Goal: Task Accomplishment & Management: Use online tool/utility

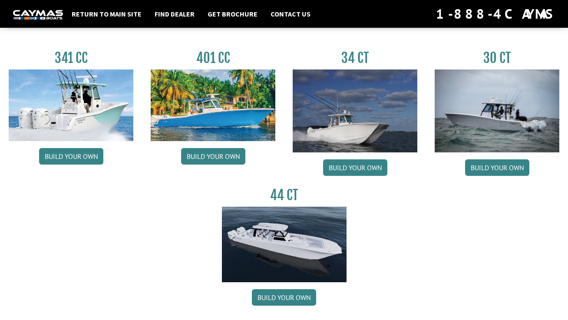
scroll to position [403, 0]
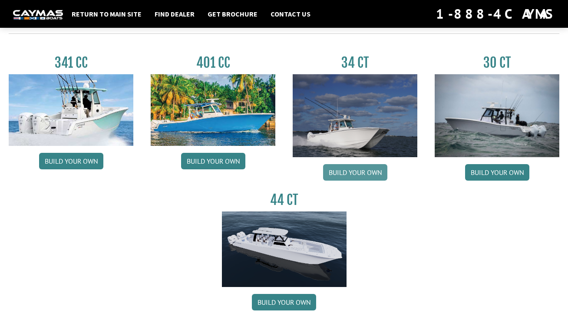
click at [363, 172] on link "Build your own" at bounding box center [355, 172] width 64 height 16
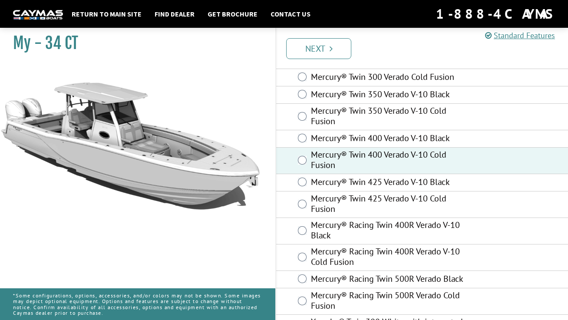
scroll to position [64, 0]
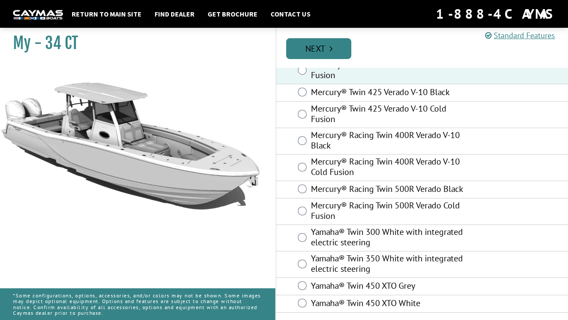
click at [325, 46] on link "Next" at bounding box center [318, 48] width 65 height 21
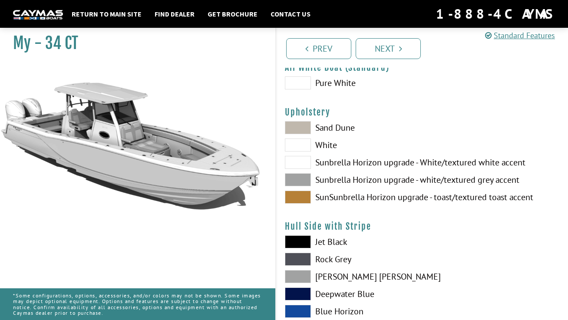
scroll to position [40, 0]
click at [300, 126] on span at bounding box center [298, 127] width 26 height 13
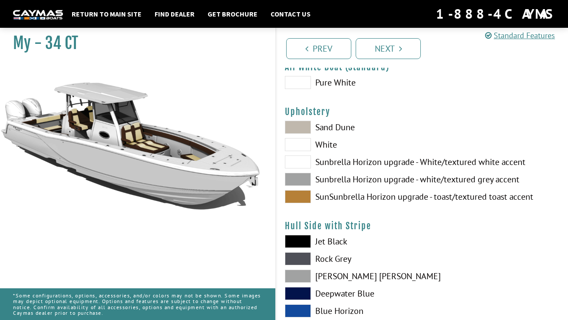
click at [299, 140] on span at bounding box center [298, 144] width 26 height 13
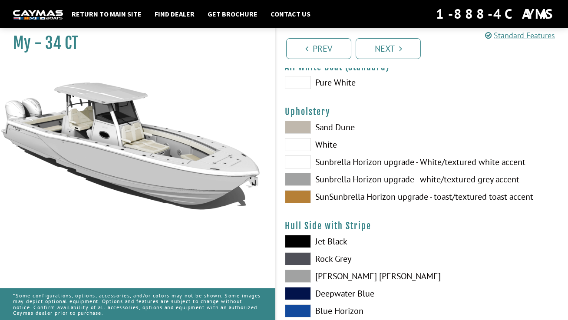
click at [304, 164] on span at bounding box center [298, 161] width 26 height 13
click at [304, 181] on span at bounding box center [298, 179] width 26 height 13
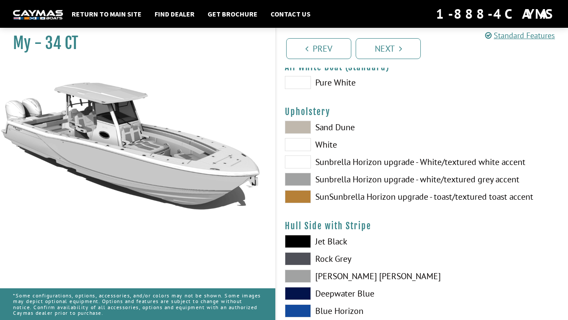
click at [305, 195] on span at bounding box center [298, 196] width 26 height 13
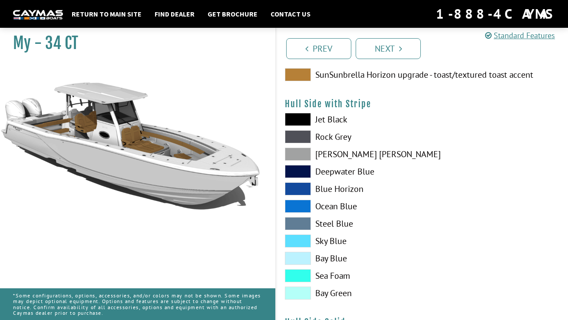
scroll to position [166, 0]
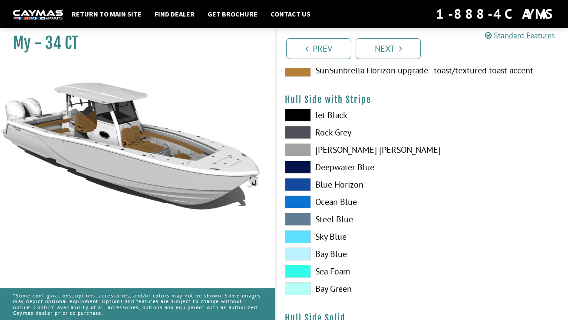
click at [304, 150] on span at bounding box center [298, 149] width 26 height 13
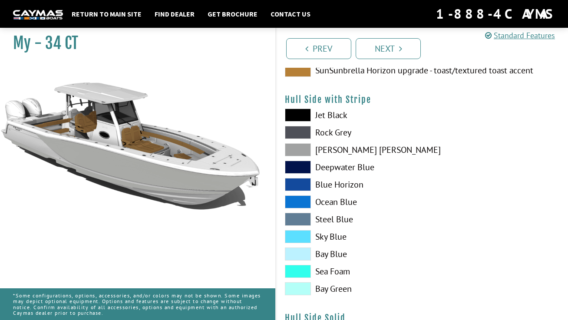
click at [300, 130] on span at bounding box center [298, 132] width 26 height 13
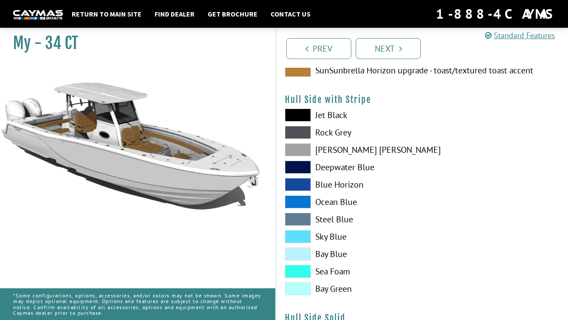
click at [304, 149] on span at bounding box center [298, 149] width 26 height 13
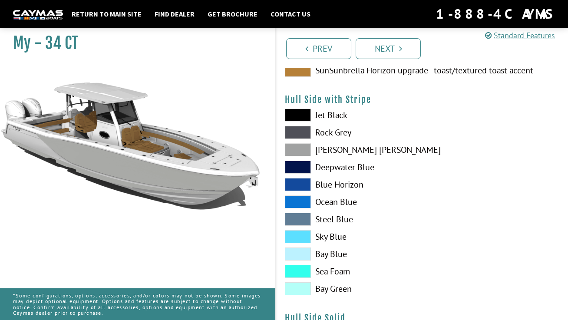
click at [303, 218] on span at bounding box center [298, 219] width 26 height 13
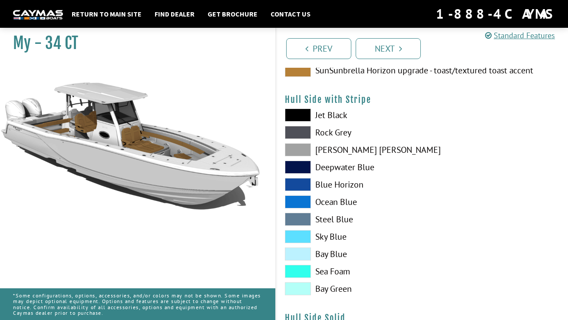
click at [302, 199] on span at bounding box center [298, 201] width 26 height 13
click at [300, 204] on span at bounding box center [298, 201] width 26 height 13
click at [302, 199] on span at bounding box center [298, 201] width 26 height 13
click at [301, 182] on span at bounding box center [298, 184] width 26 height 13
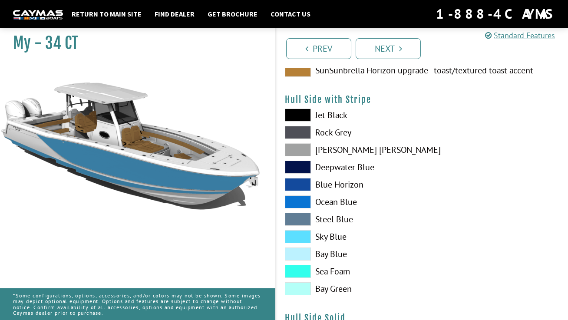
click at [304, 201] on span at bounding box center [298, 201] width 26 height 13
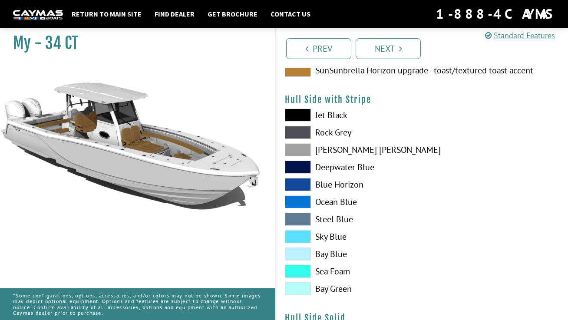
click at [302, 185] on span at bounding box center [298, 184] width 26 height 13
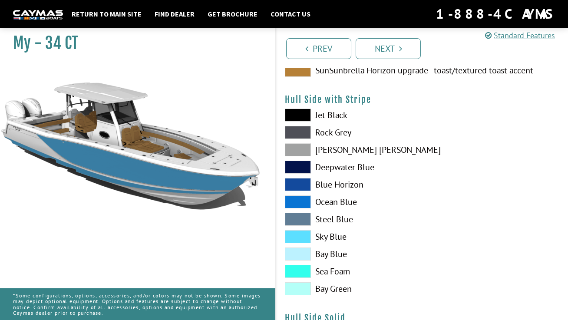
click at [302, 151] on span at bounding box center [298, 149] width 26 height 13
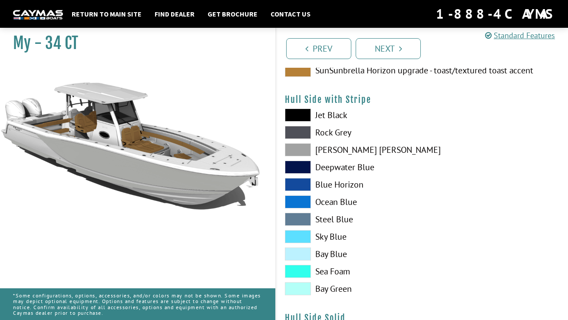
click at [303, 129] on span at bounding box center [298, 132] width 26 height 13
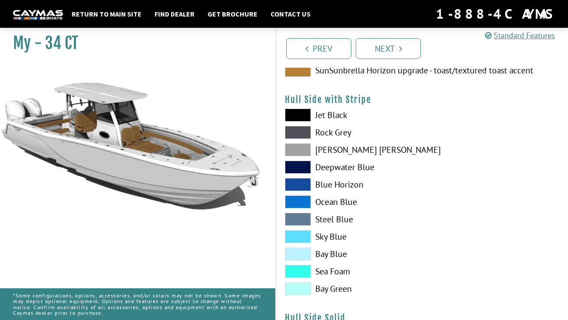
click at [303, 131] on span at bounding box center [298, 132] width 26 height 13
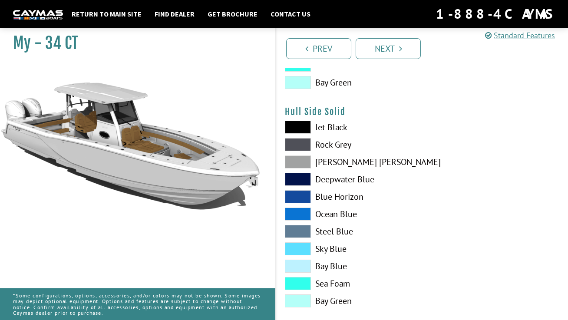
scroll to position [374, 0]
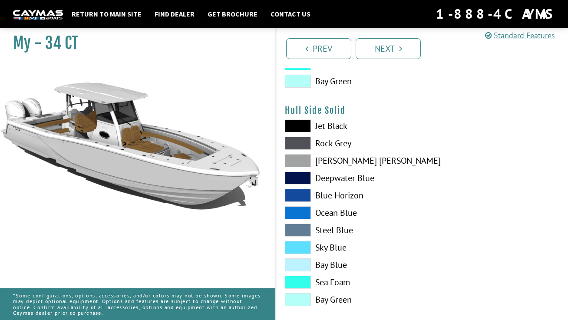
click at [300, 160] on span at bounding box center [298, 160] width 26 height 13
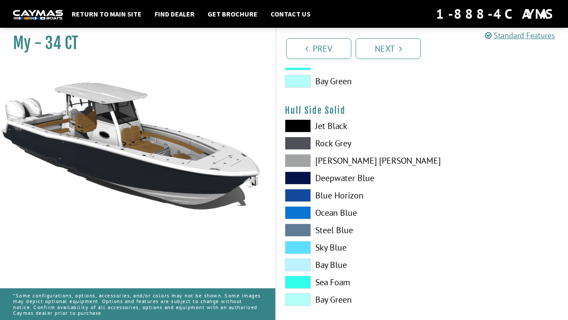
click at [301, 142] on span at bounding box center [298, 143] width 26 height 13
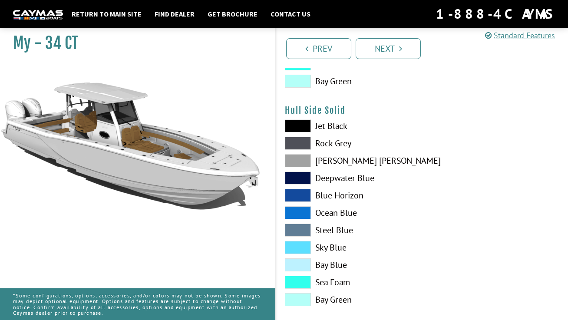
click at [302, 162] on span at bounding box center [298, 160] width 26 height 13
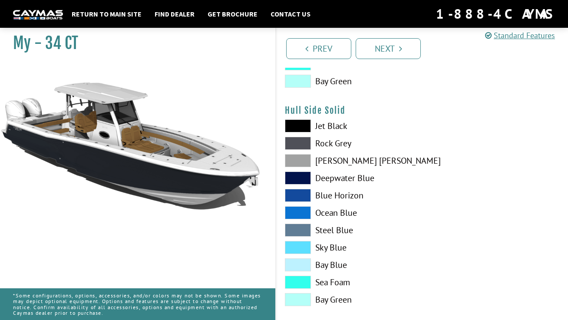
click at [304, 159] on span at bounding box center [298, 160] width 26 height 13
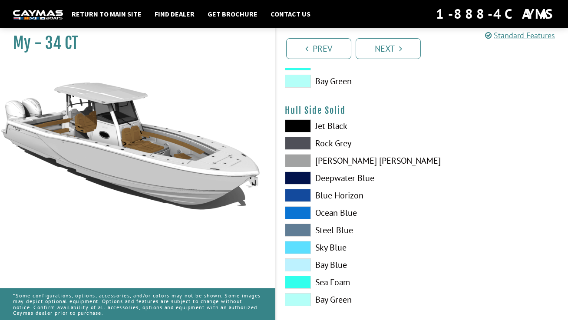
click at [304, 159] on span at bounding box center [298, 160] width 26 height 13
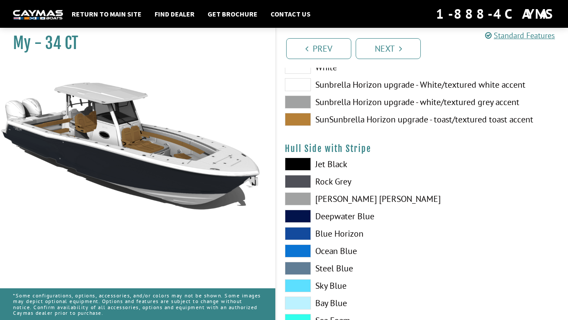
scroll to position [114, 0]
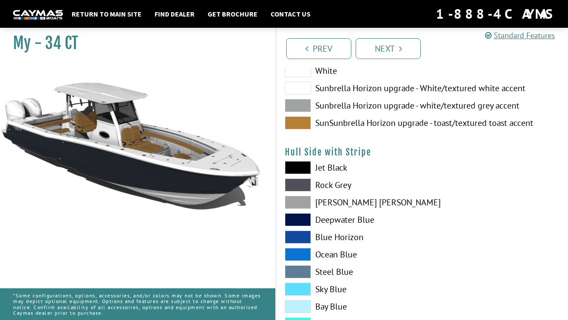
click at [302, 205] on span at bounding box center [298, 202] width 26 height 13
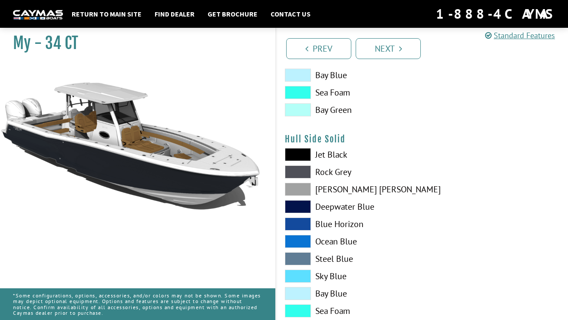
scroll to position [345, 0]
click at [300, 172] on span at bounding box center [298, 172] width 26 height 13
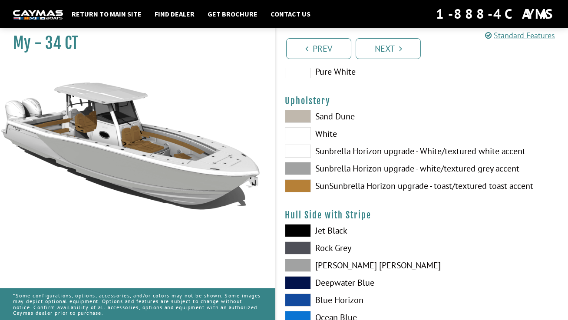
scroll to position [45, 0]
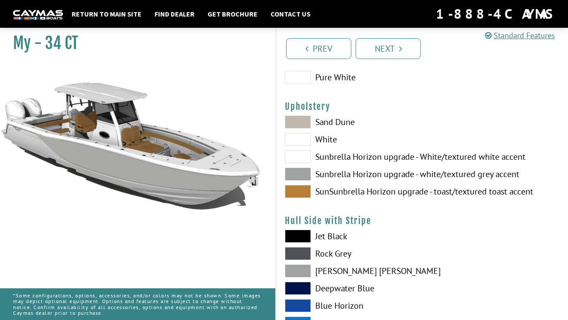
click at [304, 253] on span at bounding box center [298, 253] width 26 height 13
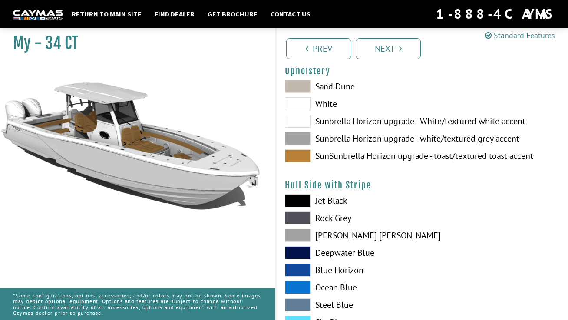
scroll to position [80, 0]
click at [303, 234] on span at bounding box center [298, 235] width 26 height 13
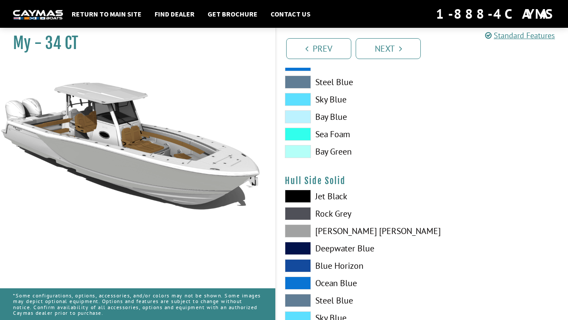
scroll to position [318, 0]
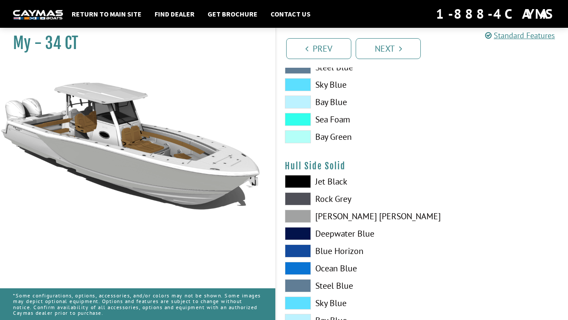
click at [301, 198] on span at bounding box center [298, 198] width 26 height 13
click at [301, 221] on span at bounding box center [298, 216] width 26 height 13
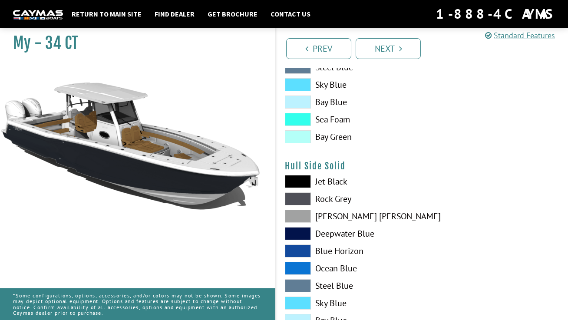
click at [301, 219] on span at bounding box center [298, 216] width 26 height 13
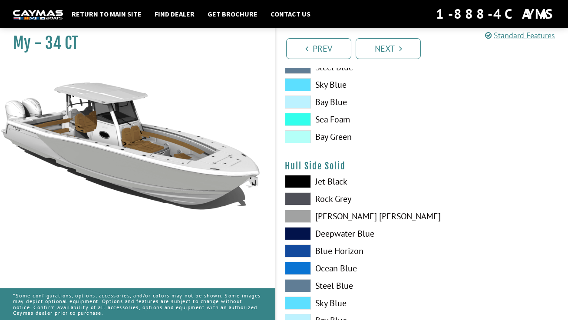
click at [300, 195] on span at bounding box center [298, 198] width 26 height 13
click at [303, 218] on span at bounding box center [298, 216] width 26 height 13
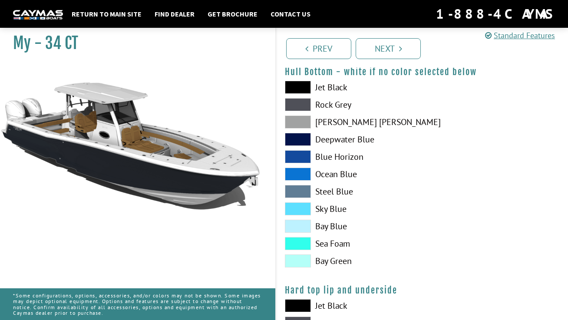
scroll to position [630, 0]
click at [300, 244] on span at bounding box center [298, 244] width 26 height 13
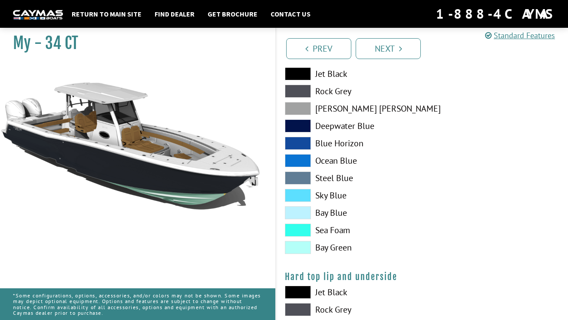
scroll to position [647, 0]
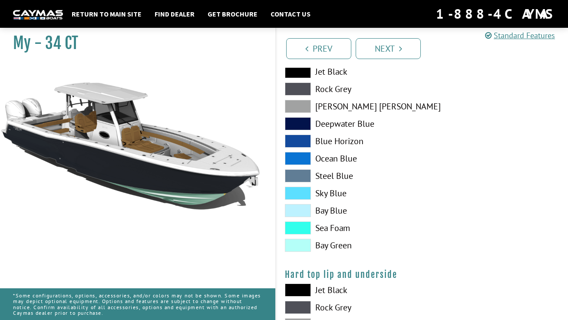
click at [300, 191] on span at bounding box center [298, 193] width 26 height 13
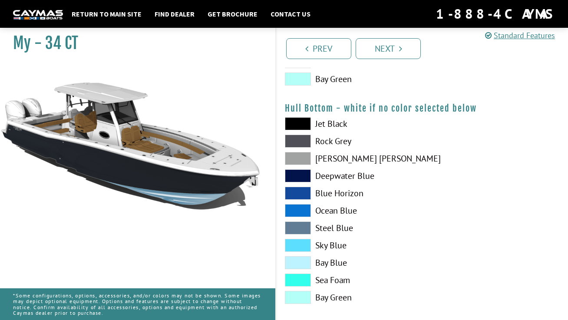
scroll to position [591, 0]
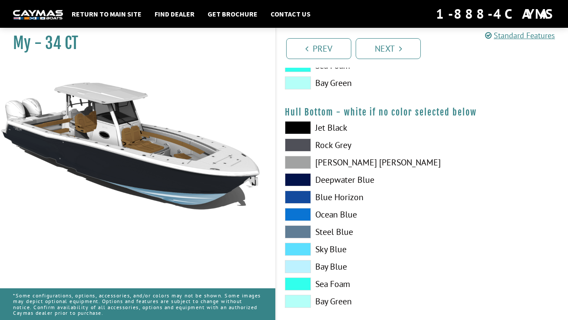
click at [302, 247] on span at bounding box center [298, 249] width 26 height 13
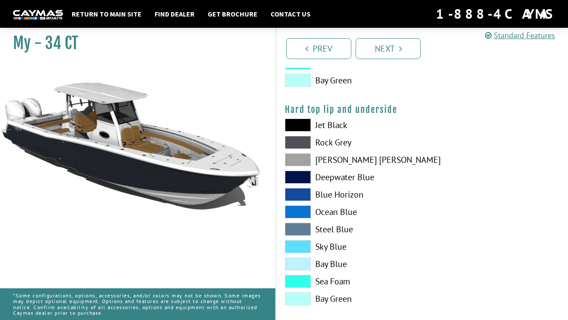
scroll to position [819, 0]
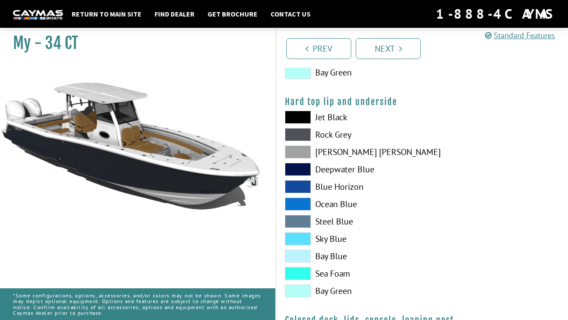
click at [301, 239] on span at bounding box center [298, 238] width 26 height 13
click at [302, 151] on span at bounding box center [298, 151] width 26 height 13
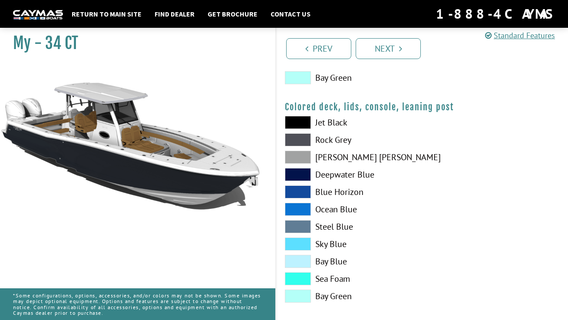
scroll to position [1033, 0]
click at [302, 155] on span at bounding box center [298, 156] width 26 height 13
click at [300, 155] on span at bounding box center [298, 156] width 26 height 13
click at [300, 174] on span at bounding box center [298, 174] width 26 height 13
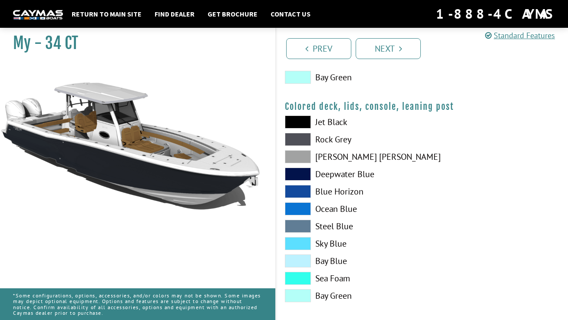
click at [302, 190] on span at bounding box center [298, 191] width 26 height 13
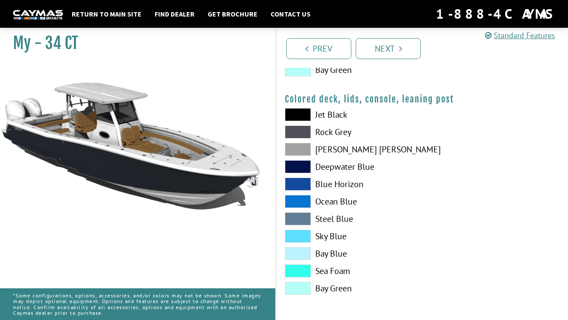
scroll to position [1040, 0]
click at [393, 50] on link "Next" at bounding box center [388, 48] width 65 height 21
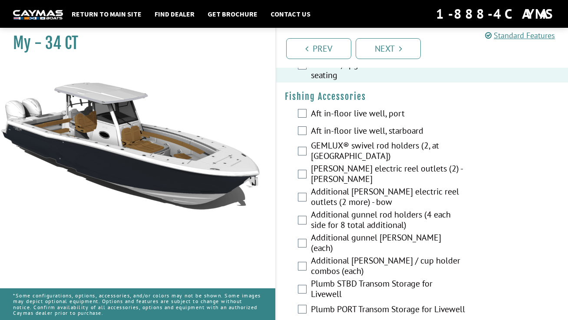
scroll to position [1026, 0]
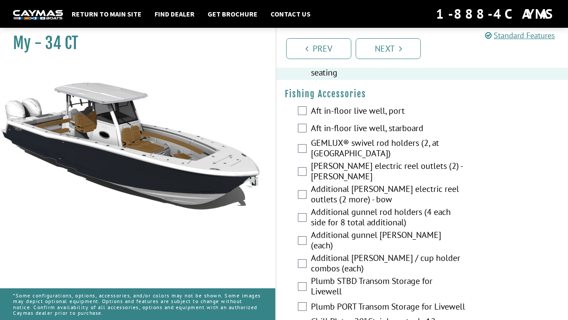
click at [385, 135] on label "Aft in-floor live well, starboard" at bounding box center [388, 129] width 154 height 13
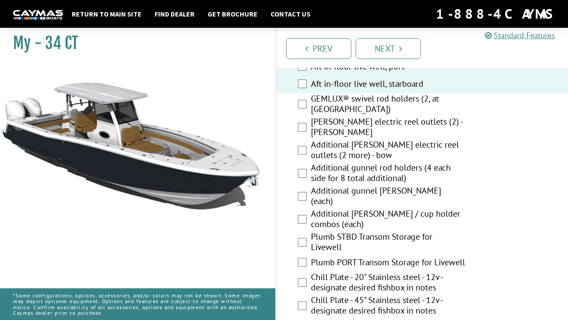
scroll to position [1071, 0]
click at [307, 139] on div "Hubbell electric reel outlets (2) - stern" at bounding box center [422, 126] width 292 height 23
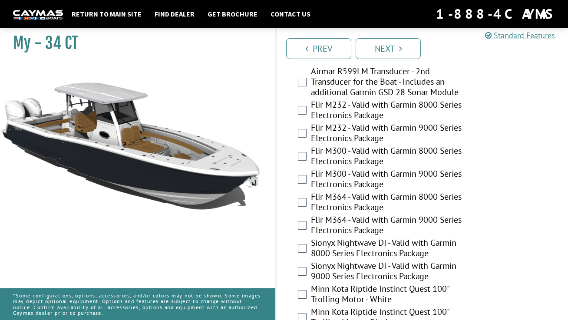
scroll to position [1879, 0]
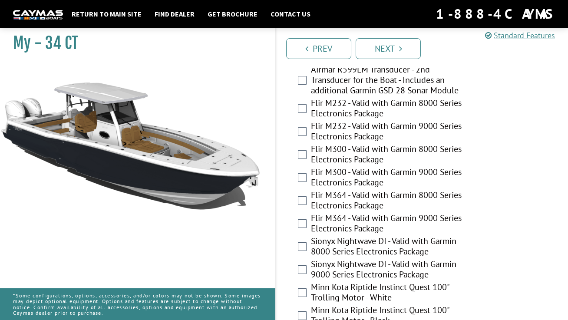
click at [307, 236] on div "Flir M364 - Valid with Garmin 9000 Series Electronics Package" at bounding box center [422, 224] width 292 height 23
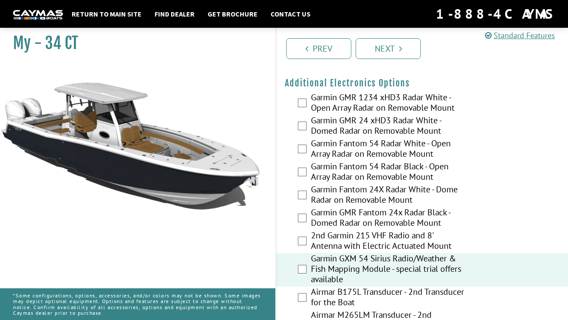
scroll to position [1598, 0]
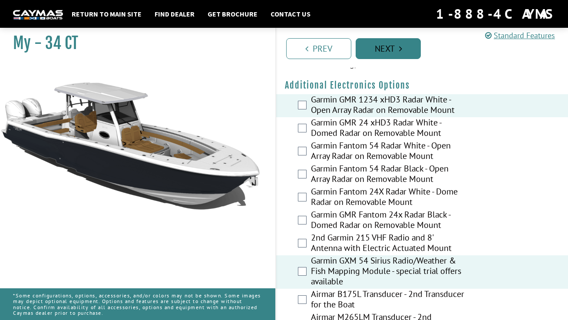
click at [403, 50] on link "Next" at bounding box center [388, 48] width 65 height 21
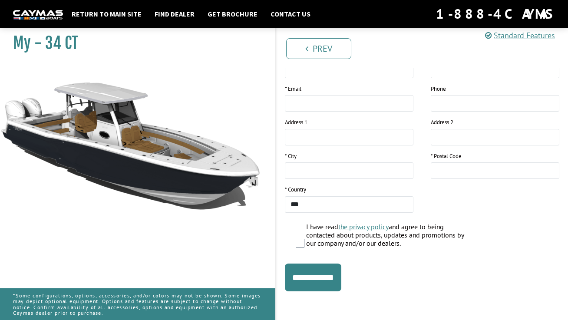
scroll to position [159, 0]
